Goal: Information Seeking & Learning: Learn about a topic

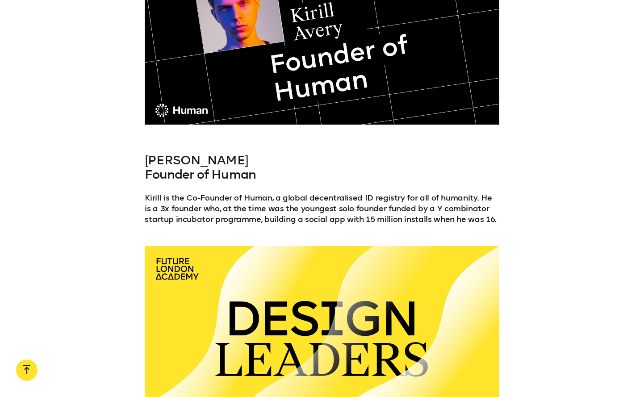
scroll to position [6048, 0]
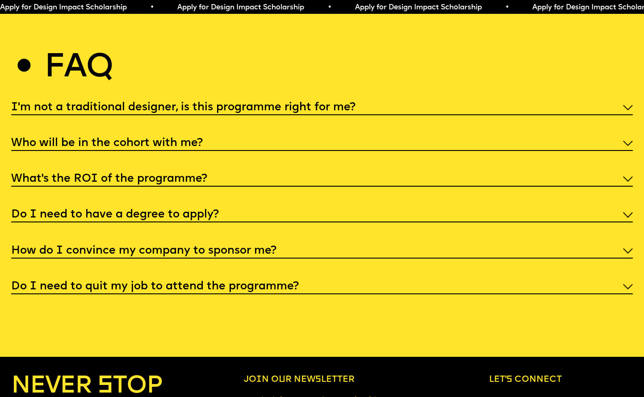
scroll to position [3327, 0]
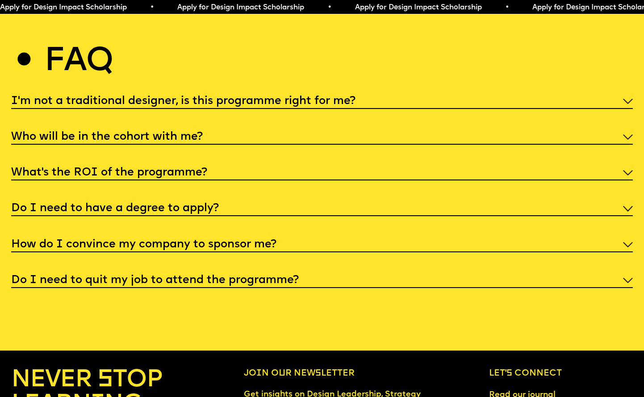
click at [194, 168] on h5 "What’s the ROI of the programme?" at bounding box center [109, 172] width 196 height 9
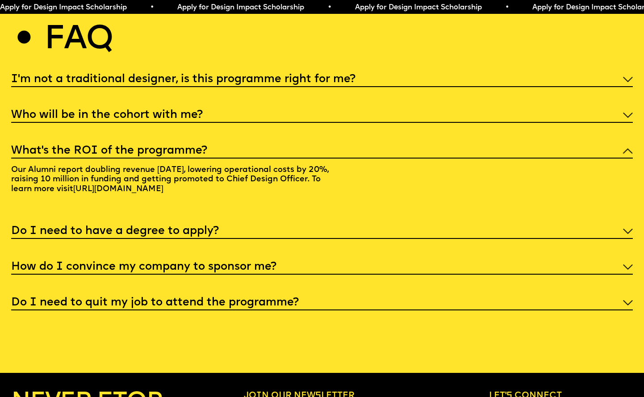
scroll to position [3353, 0]
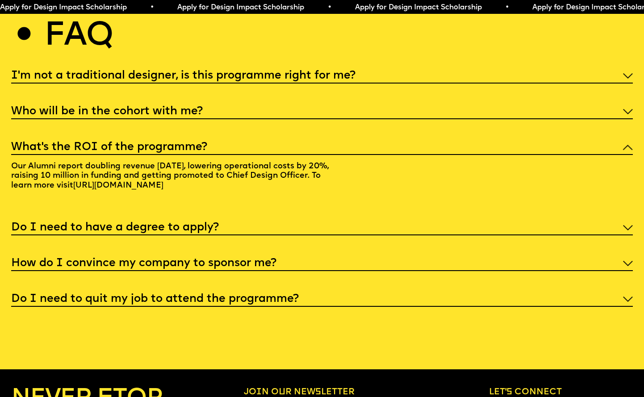
click at [201, 295] on h5 "Do I need to quit my job to attend the programme?" at bounding box center [154, 299] width 287 height 9
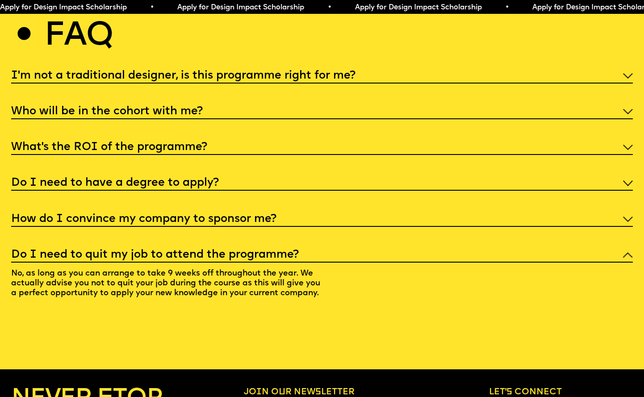
click at [632, 252] on img at bounding box center [628, 254] width 10 height 5
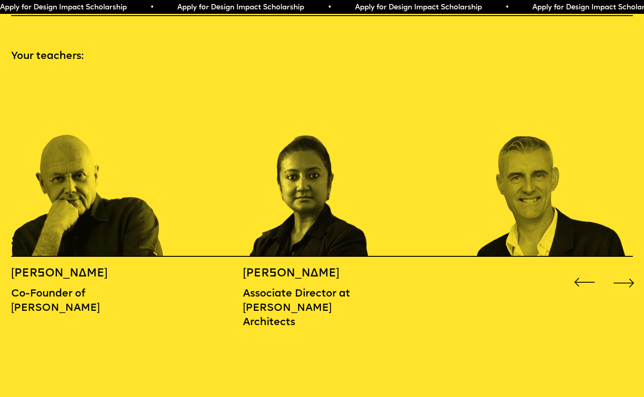
scroll to position [889, 0]
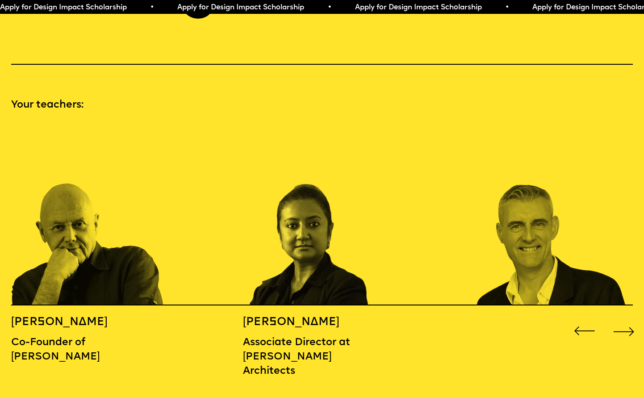
click at [626, 318] on div "Next slide" at bounding box center [624, 331] width 26 height 26
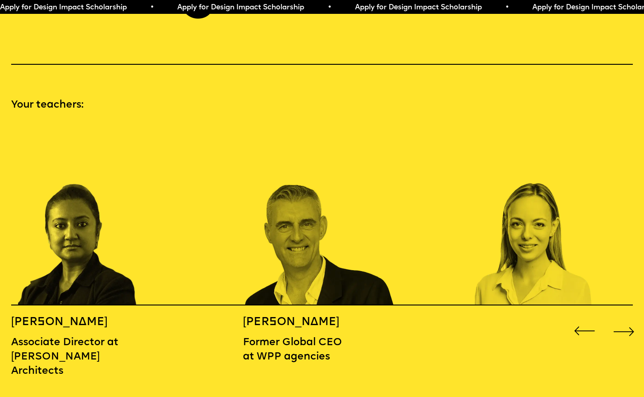
click at [625, 318] on div "Next slide" at bounding box center [624, 331] width 26 height 26
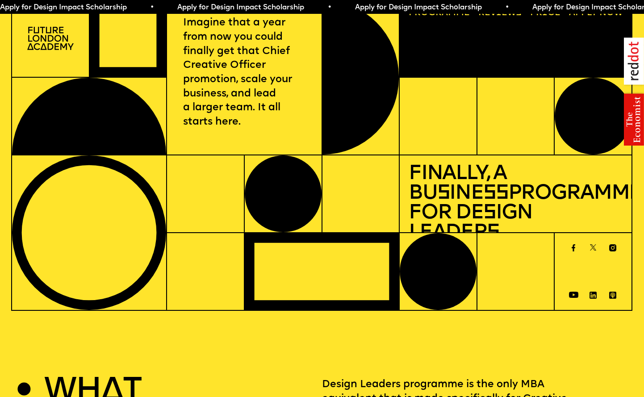
scroll to position [0, 0]
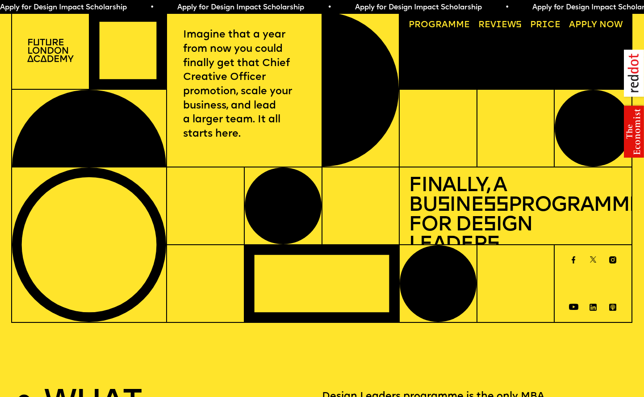
click at [551, 26] on link "Price" at bounding box center [544, 26] width 39 height 18
click at [451, 27] on link "Progr a mme" at bounding box center [439, 26] width 70 height 18
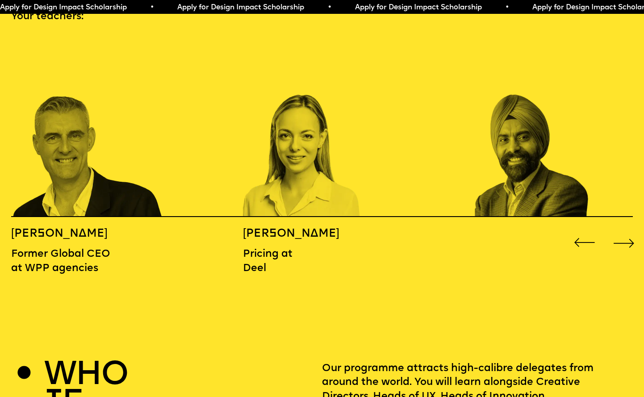
scroll to position [971, 0]
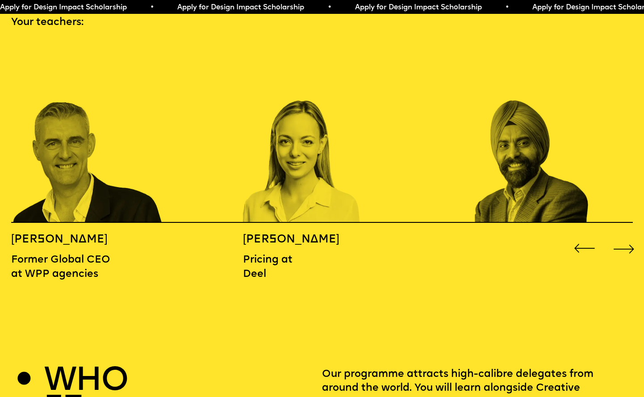
click at [583, 236] on div "Previous slide" at bounding box center [584, 249] width 26 height 26
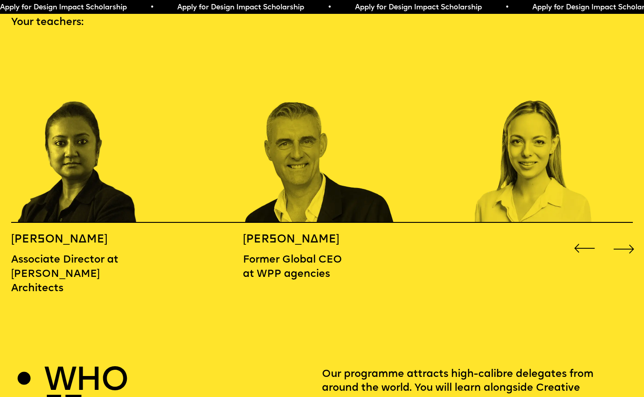
click at [583, 236] on div "Previous slide" at bounding box center [584, 249] width 26 height 26
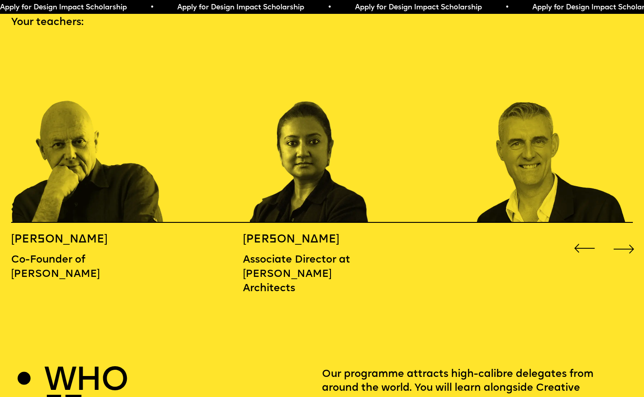
click at [583, 236] on div "Previous slide" at bounding box center [584, 249] width 26 height 26
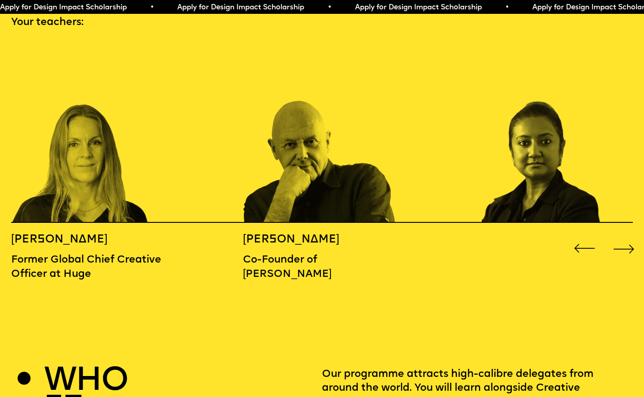
click at [583, 236] on div "Previous slide" at bounding box center [584, 249] width 26 height 26
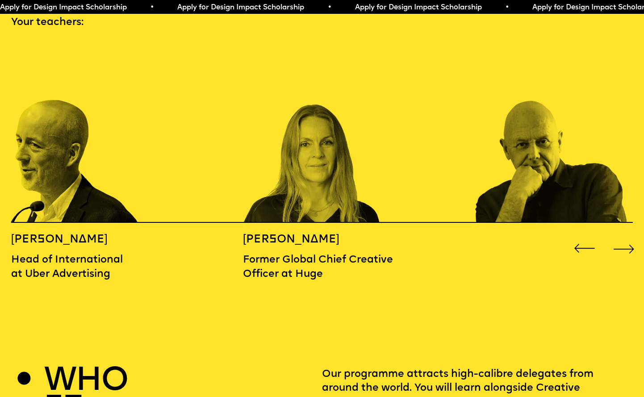
click at [583, 236] on div "Previous slide" at bounding box center [584, 249] width 26 height 26
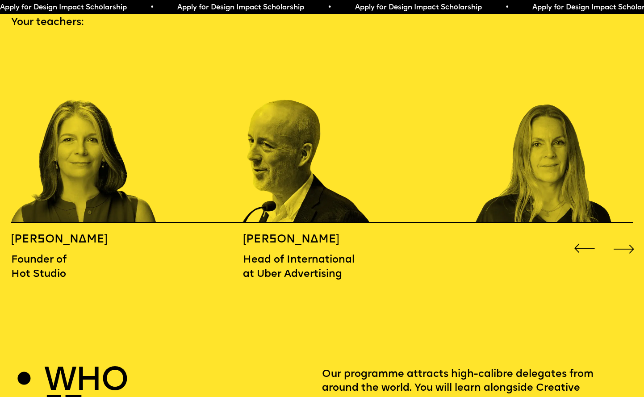
click at [583, 236] on div "Previous slide" at bounding box center [584, 249] width 26 height 26
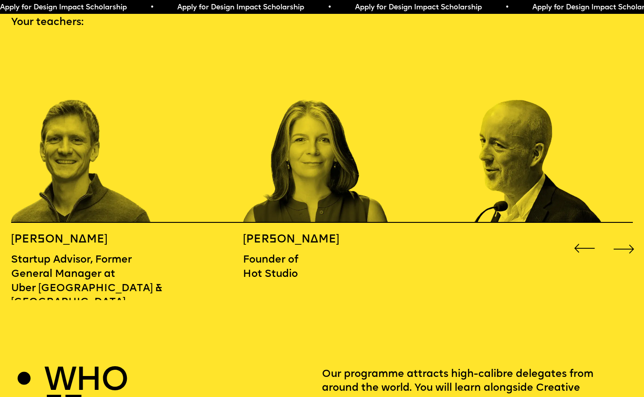
click at [583, 236] on div "Previous slide" at bounding box center [584, 249] width 26 height 26
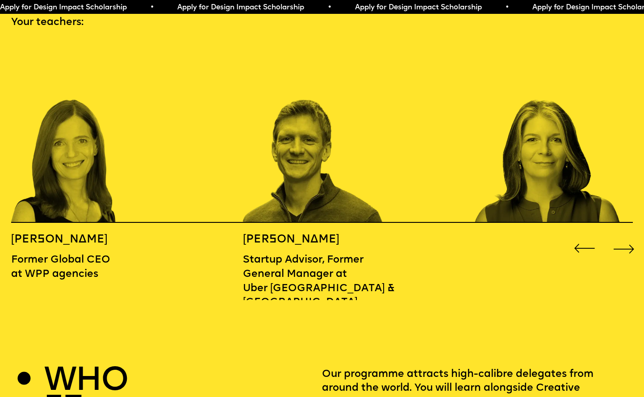
click at [583, 236] on div "Previous slide" at bounding box center [584, 249] width 26 height 26
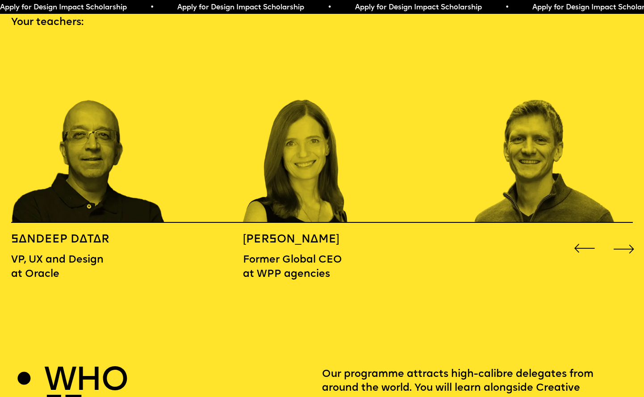
click at [583, 236] on div "Previous slide" at bounding box center [584, 249] width 26 height 26
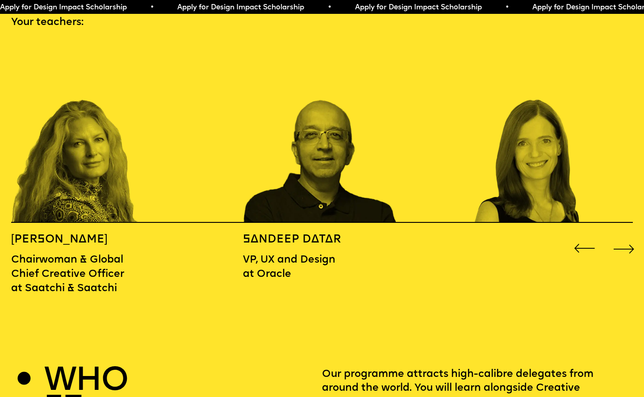
click at [583, 236] on div "Previous slide" at bounding box center [584, 249] width 26 height 26
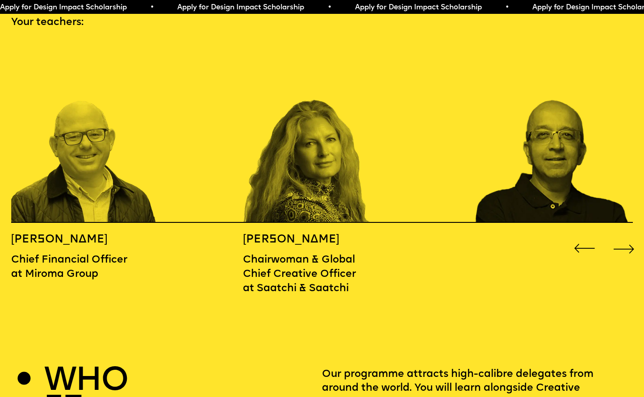
click at [583, 236] on div "Previous slide" at bounding box center [584, 249] width 26 height 26
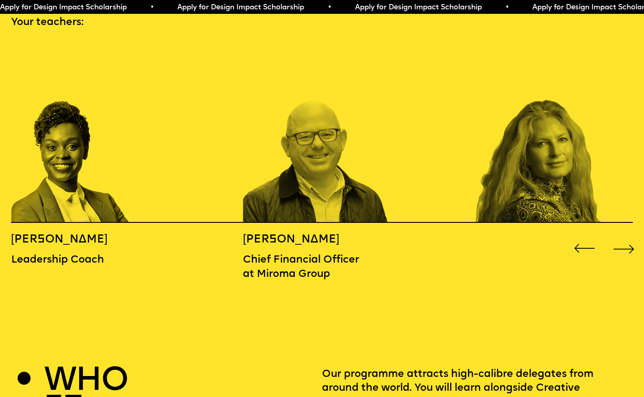
click at [584, 237] on div "Previous slide" at bounding box center [584, 249] width 26 height 26
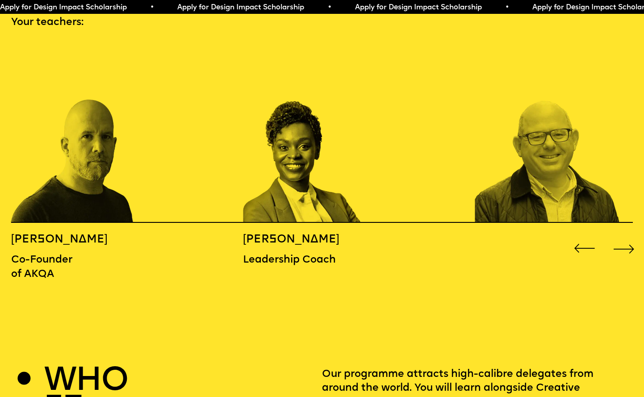
click at [584, 237] on div "Previous slide" at bounding box center [584, 249] width 26 height 26
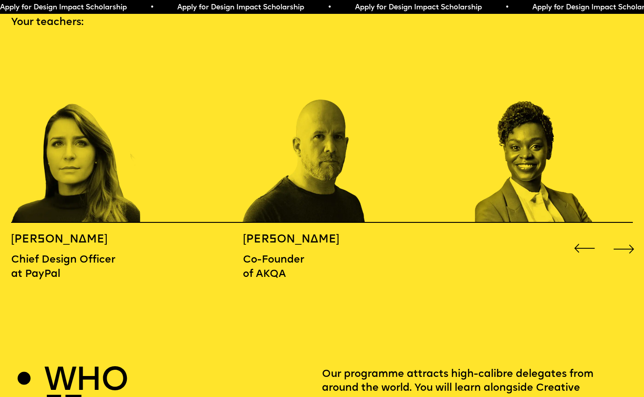
click at [584, 237] on div "Previous slide" at bounding box center [584, 249] width 26 height 26
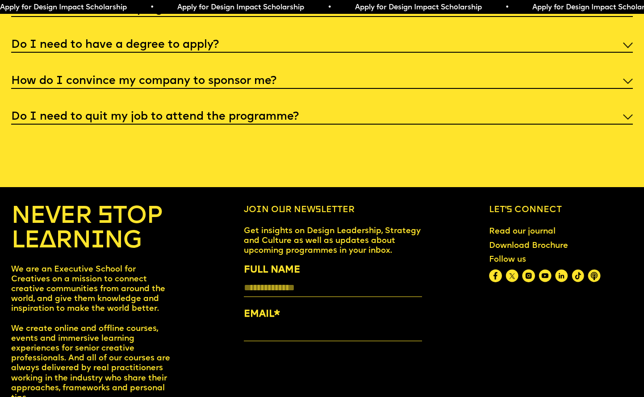
scroll to position [3491, 0]
